Goal: Information Seeking & Learning: Learn about a topic

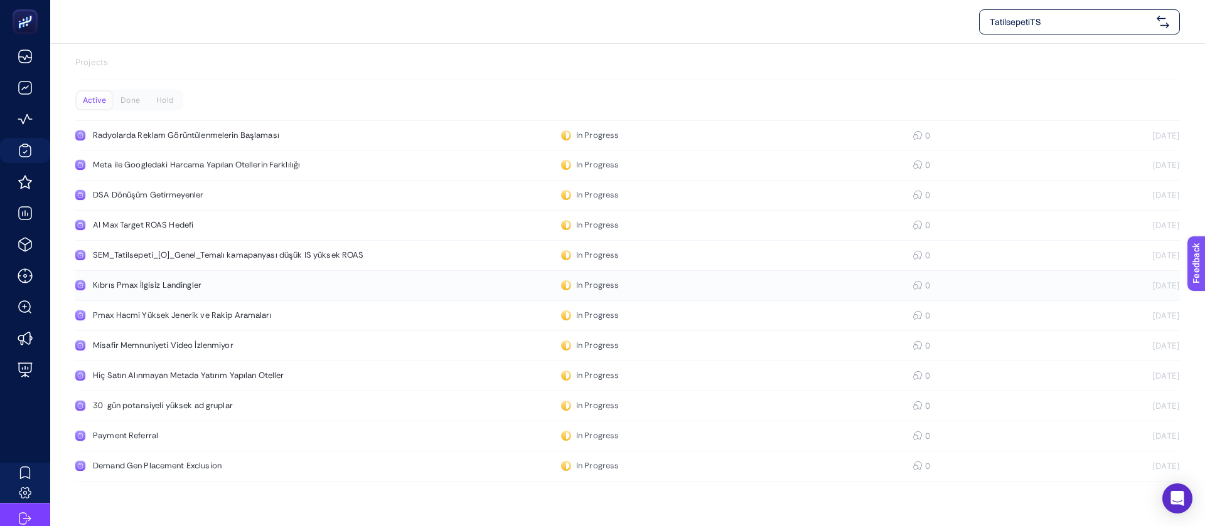
click at [191, 280] on div "Kıbrıs Pmax İlgisiz Landingler" at bounding box center [238, 285] width 290 height 10
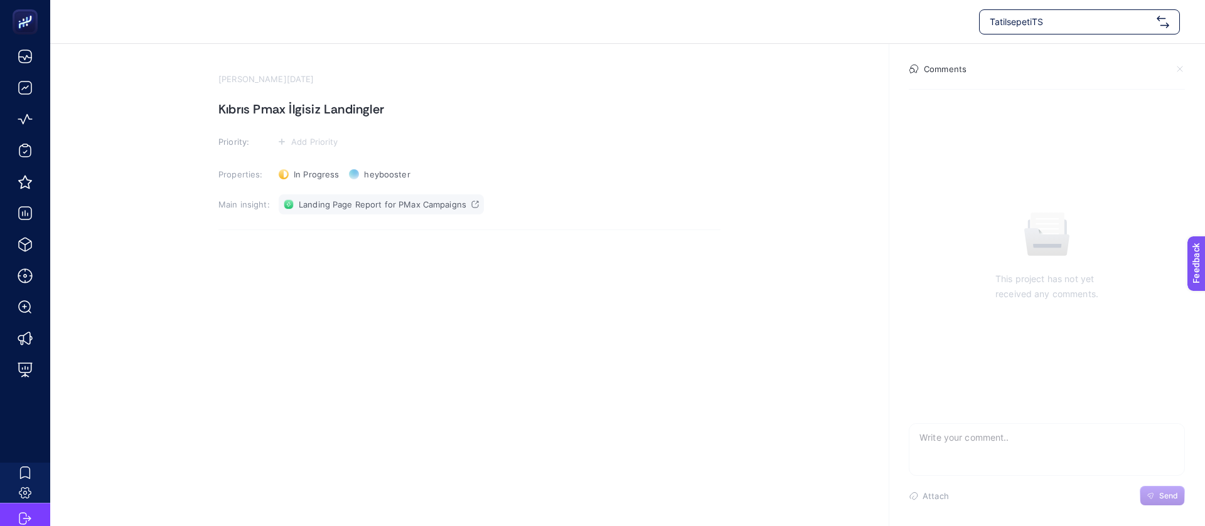
click at [373, 195] on link "Landing Page Report for PMax Campaigns" at bounding box center [381, 205] width 205 height 20
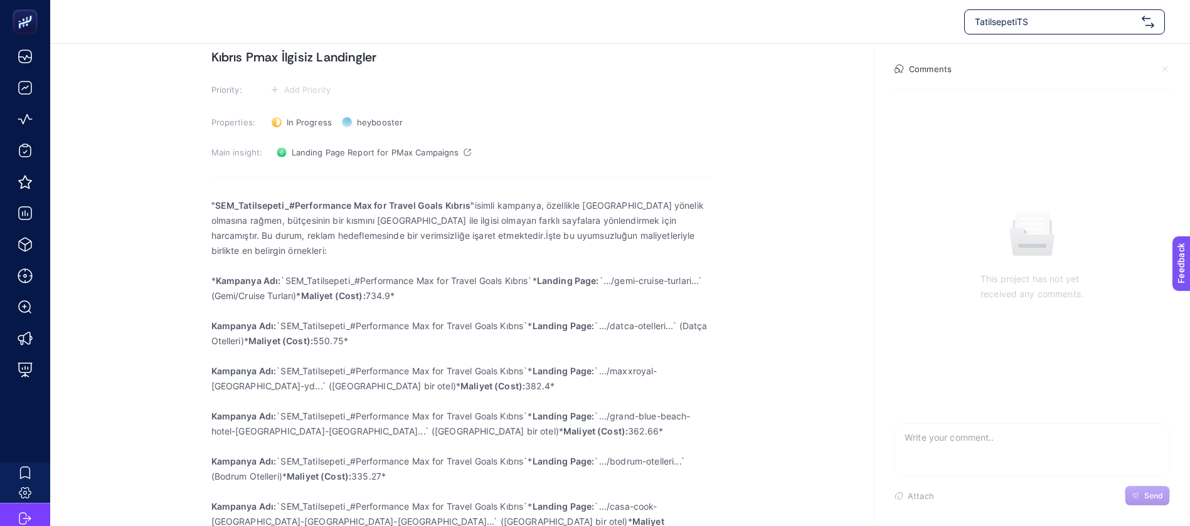
scroll to position [94, 0]
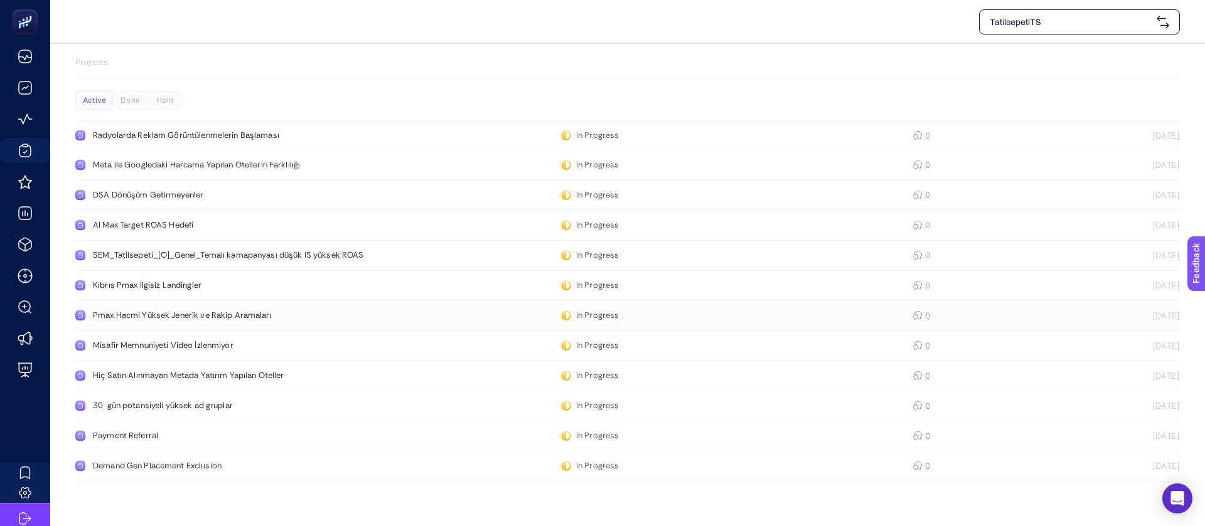
click at [248, 311] on div "Pmax Hacmi Yüksek Jenerik ve Rakip Aramaları" at bounding box center [238, 316] width 290 height 10
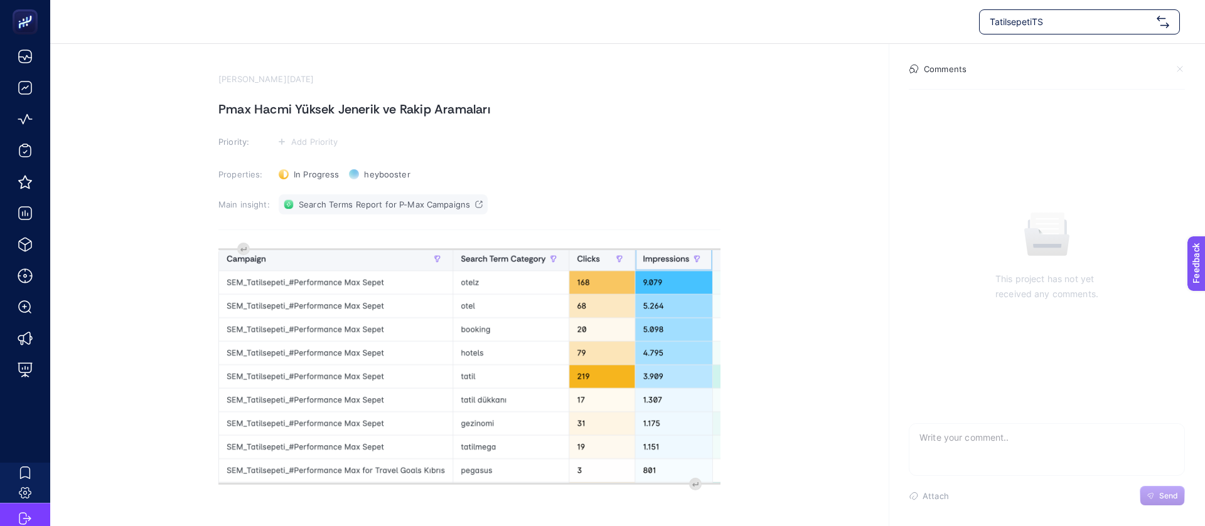
click at [374, 200] on span "Search Terms Report for P-Max Campaigns" at bounding box center [384, 205] width 171 height 10
